Goal: Use online tool/utility: Utilize a website feature to perform a specific function

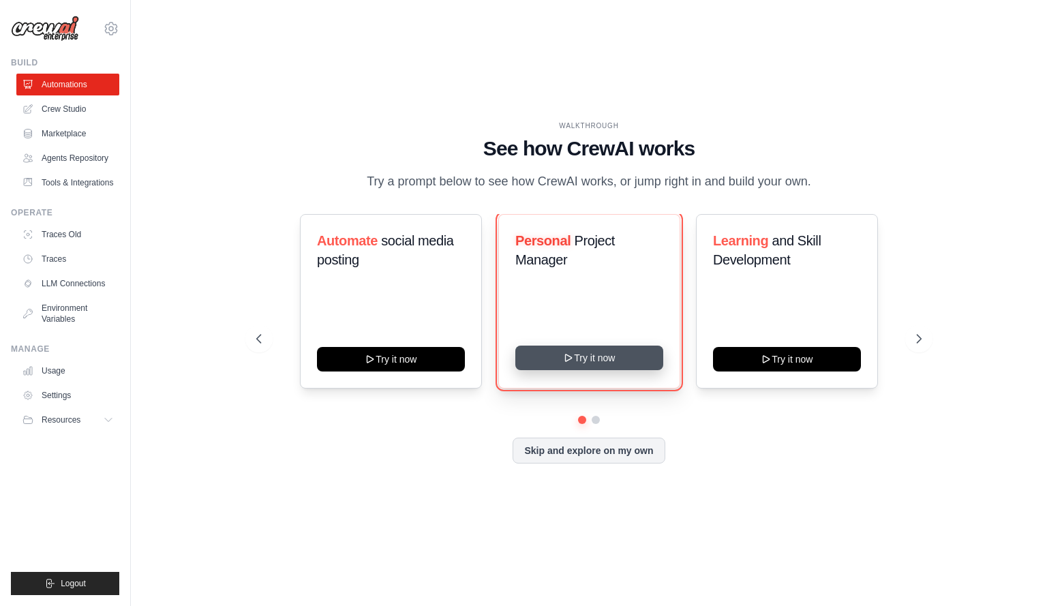
click at [593, 358] on button "Try it now" at bounding box center [589, 357] width 148 height 25
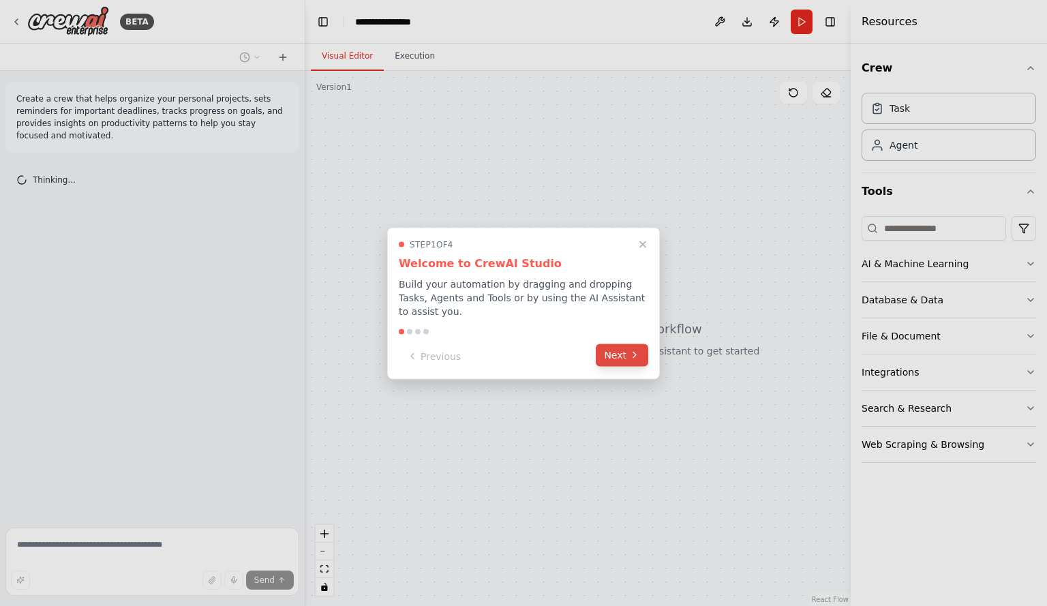
click at [624, 358] on button "Next" at bounding box center [622, 354] width 52 height 22
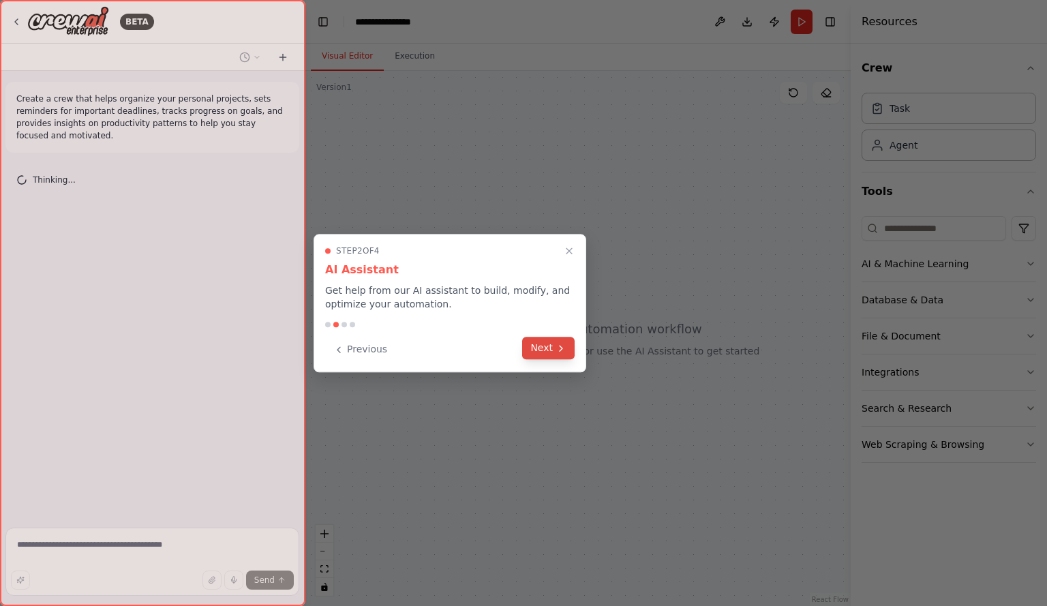
click at [566, 353] on button "Next" at bounding box center [548, 348] width 52 height 22
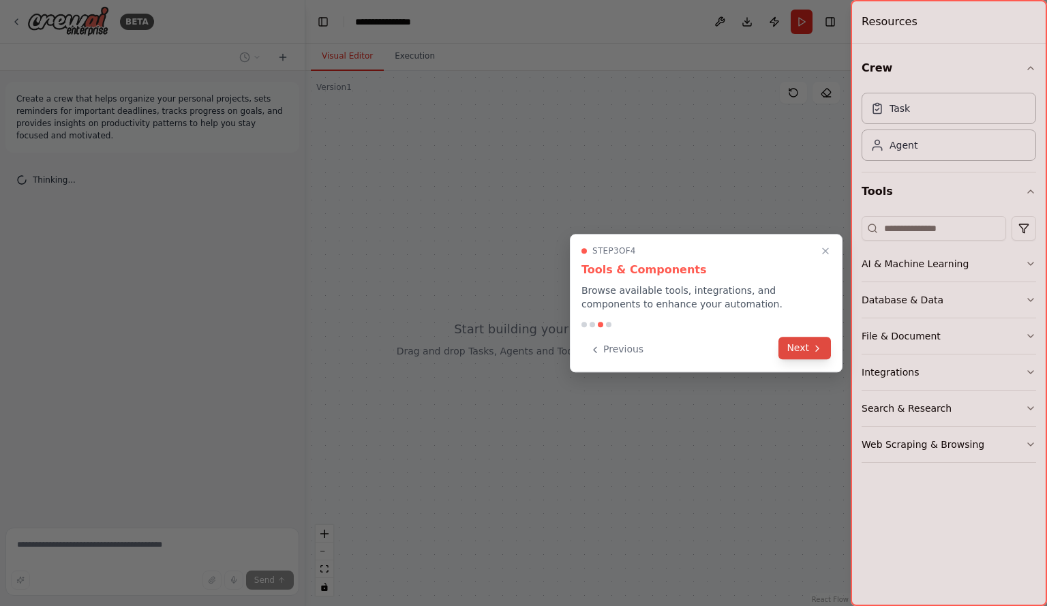
click at [790, 351] on button "Next" at bounding box center [804, 348] width 52 height 22
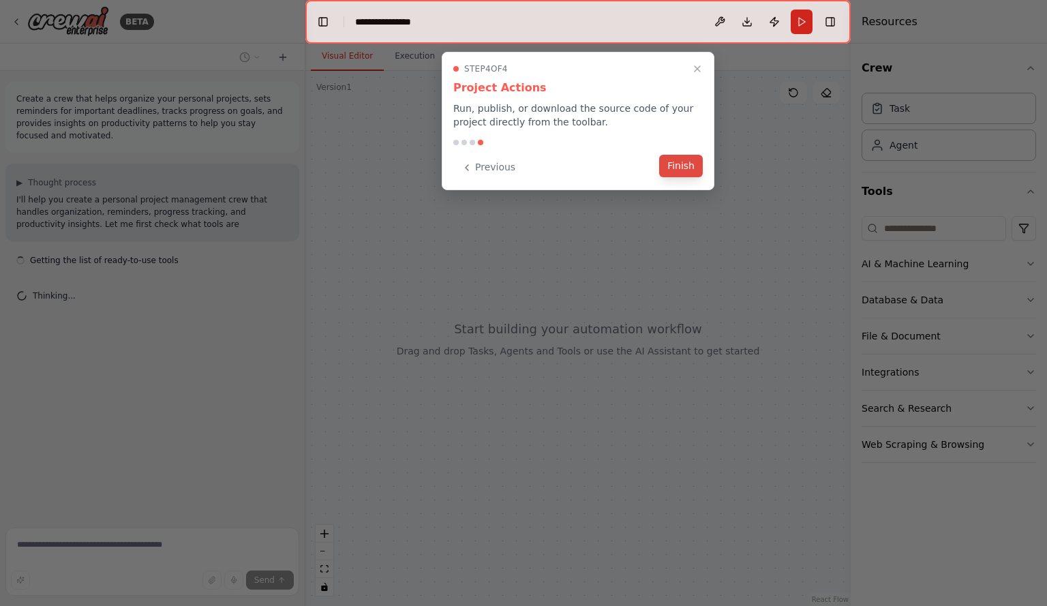
click at [692, 176] on button "Finish" at bounding box center [681, 166] width 44 height 22
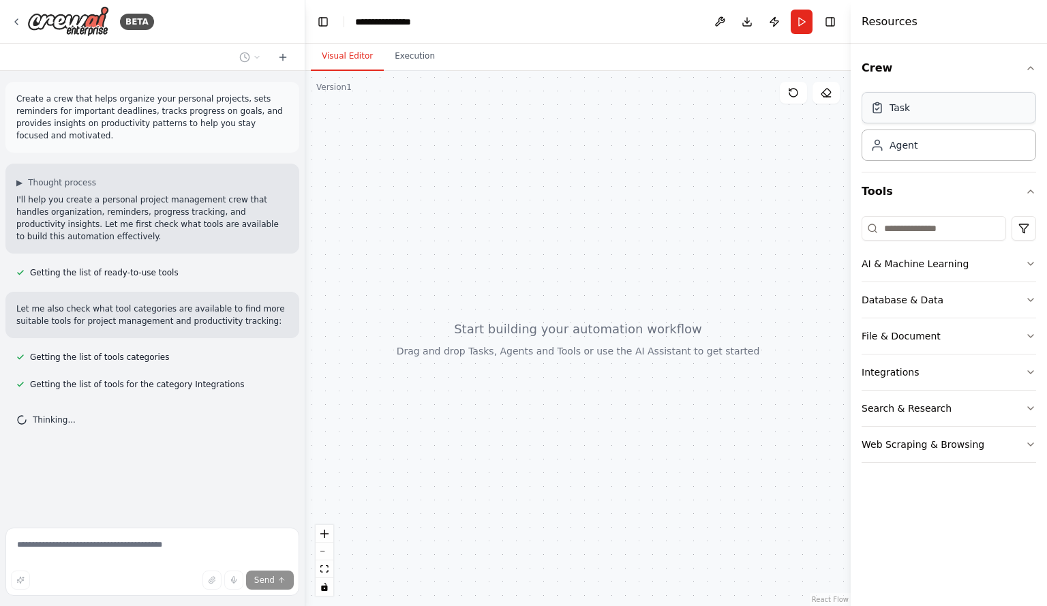
click at [972, 110] on div "Task" at bounding box center [948, 107] width 174 height 31
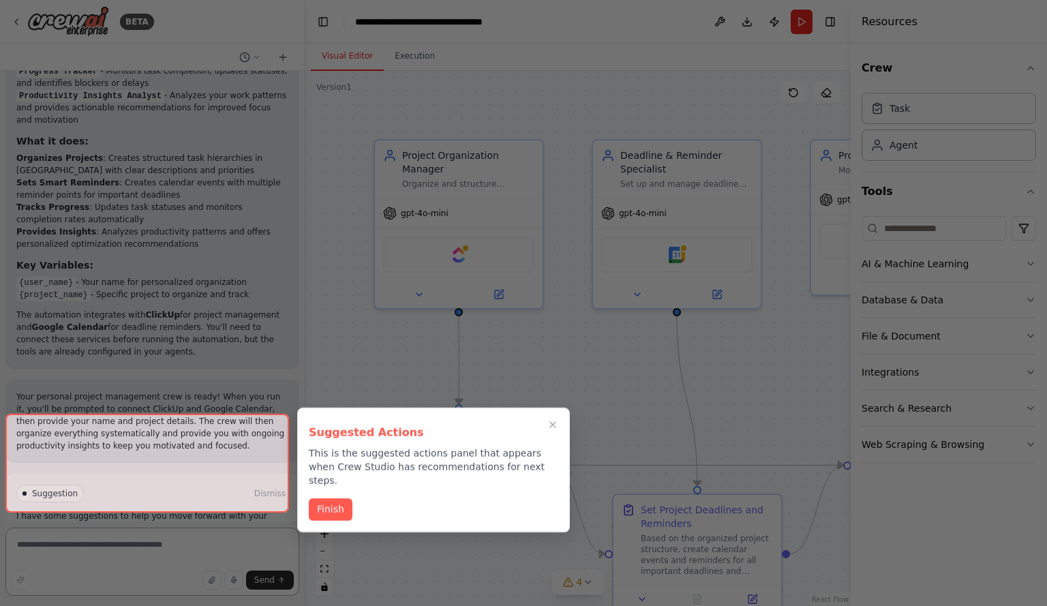
scroll to position [1105, 0]
